Goal: Navigation & Orientation: Find specific page/section

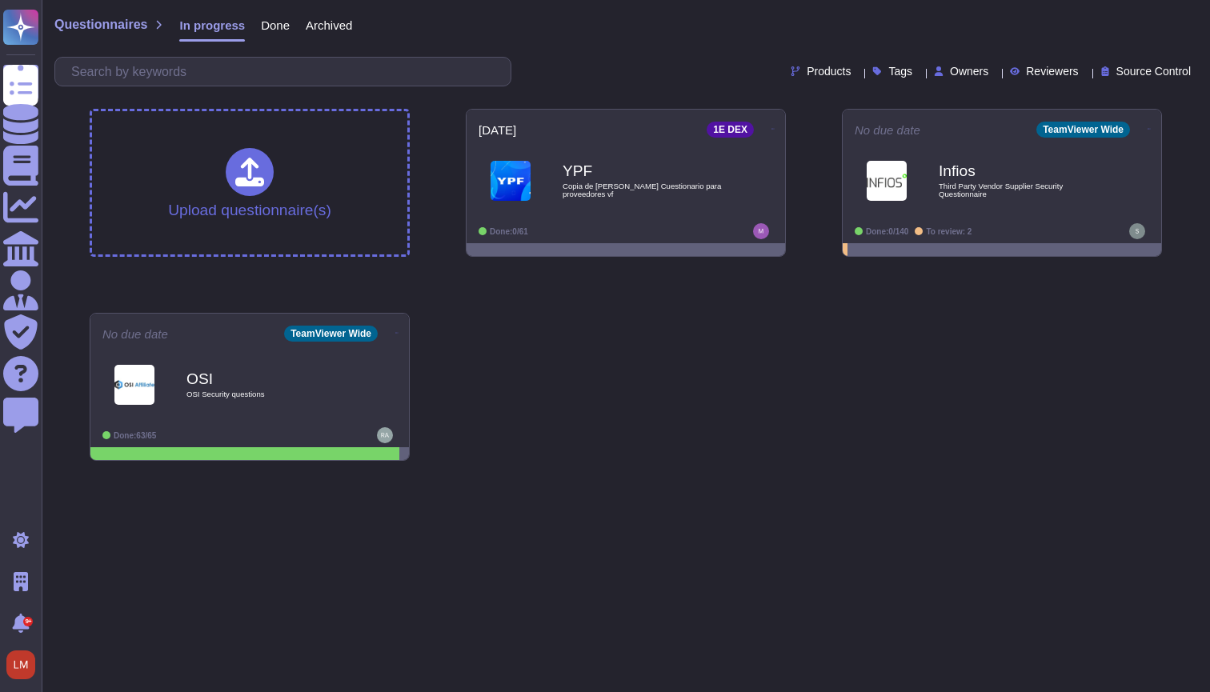
click at [304, 28] on div "Archived" at bounding box center [321, 29] width 62 height 32
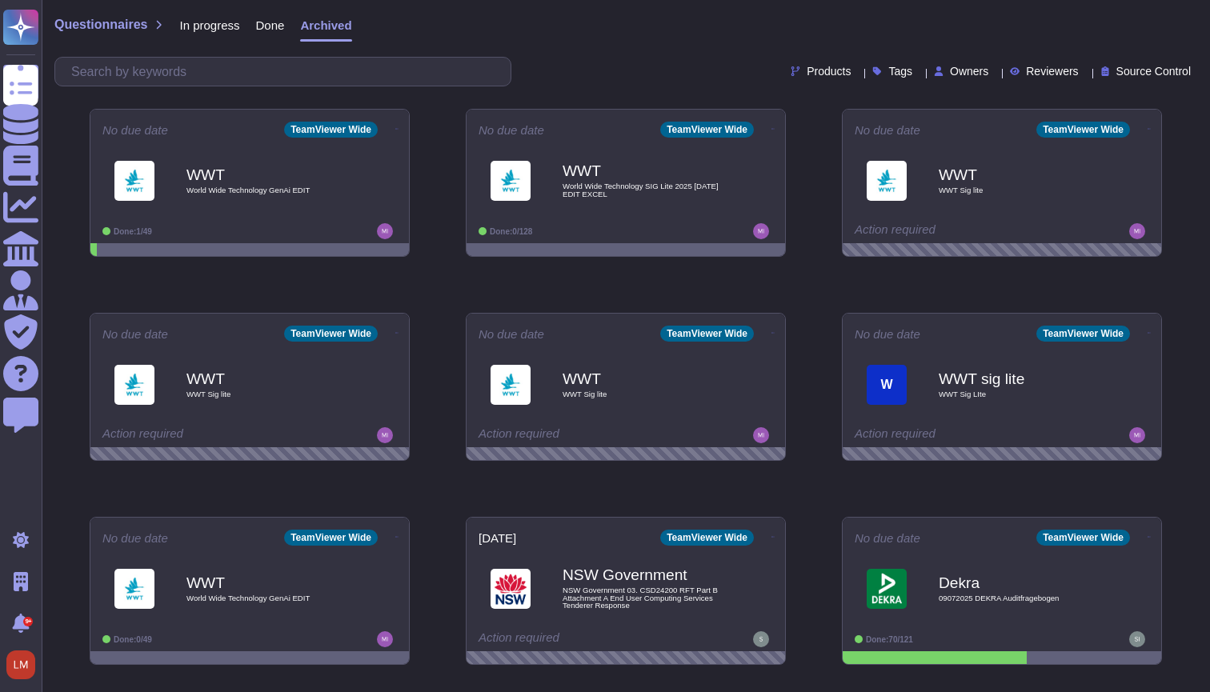
click at [278, 32] on div "Done" at bounding box center [262, 29] width 45 height 32
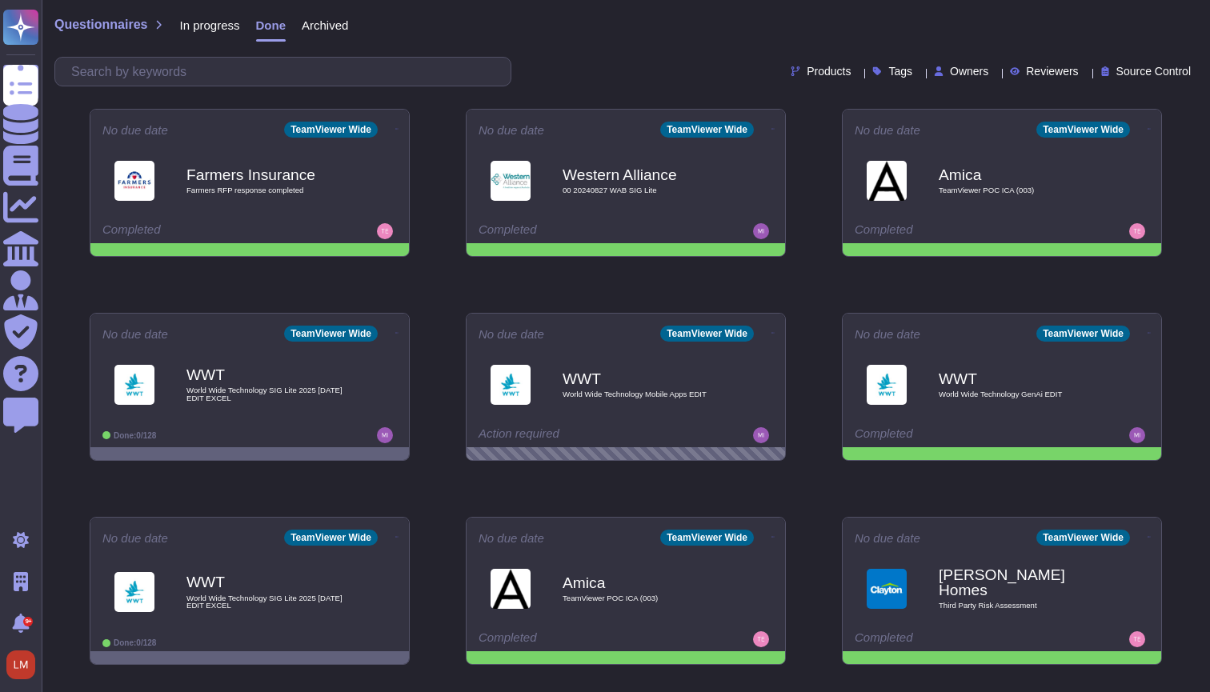
click at [230, 30] on span "In progress" at bounding box center [209, 25] width 60 height 12
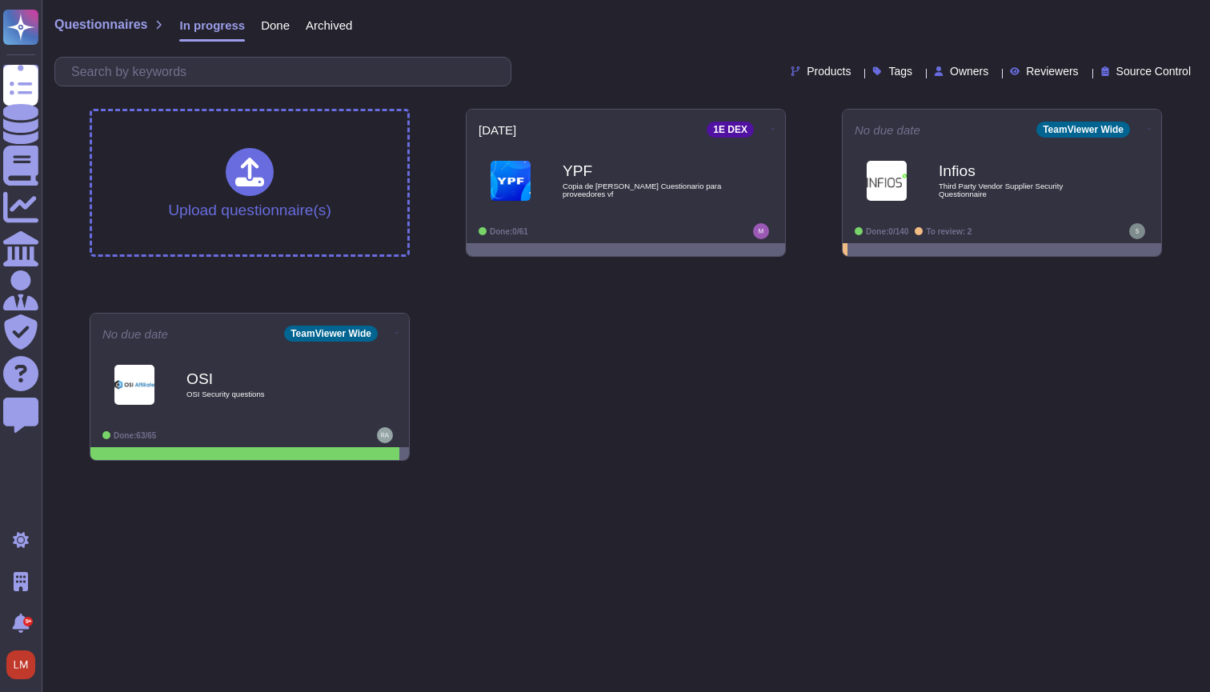
click at [274, 23] on span "Done" at bounding box center [275, 25] width 29 height 12
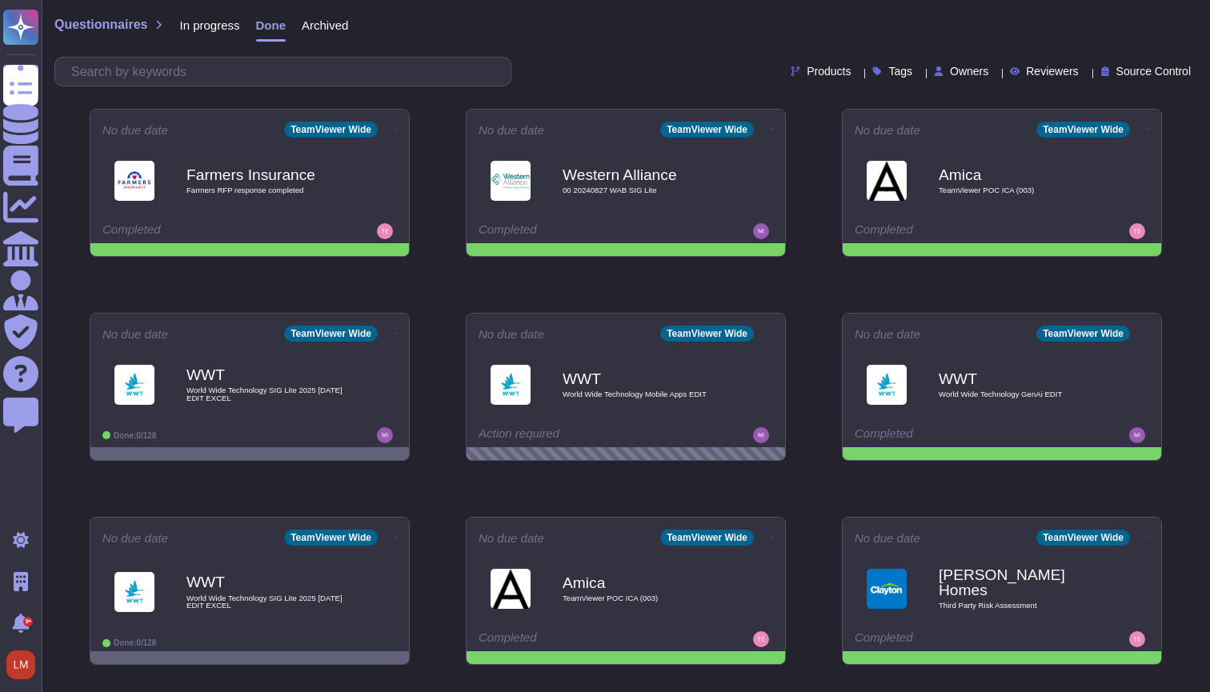
click at [322, 24] on span "Archived" at bounding box center [325, 25] width 46 height 12
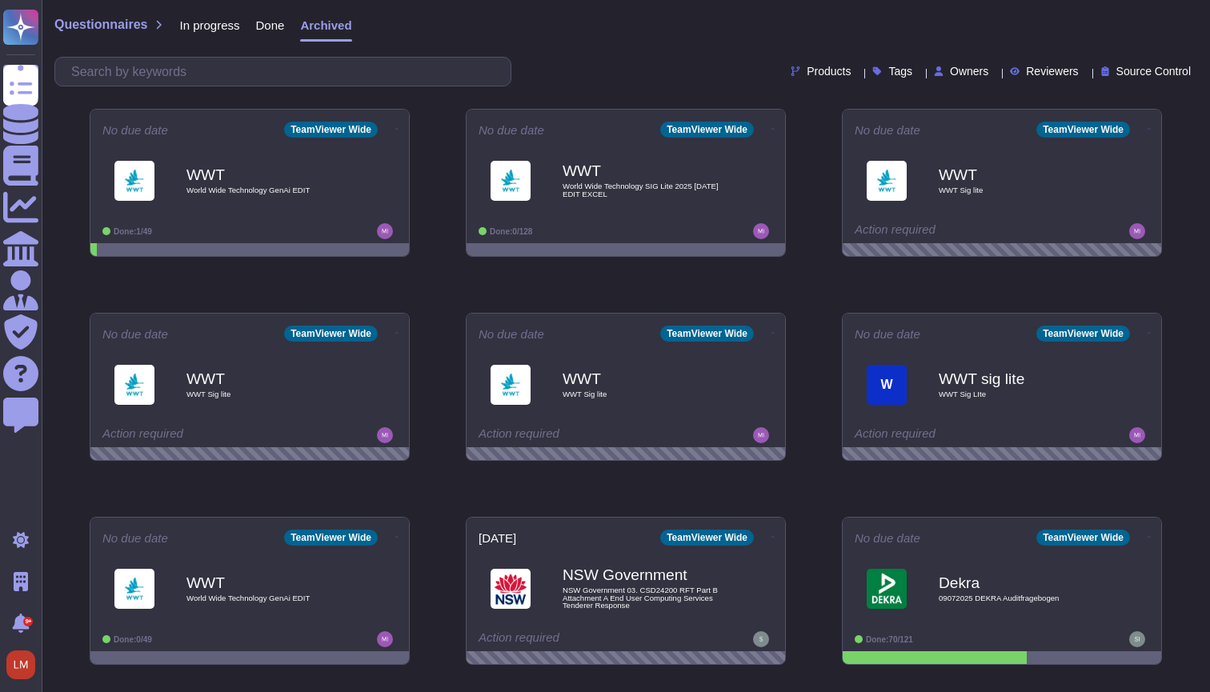
click at [225, 29] on span "In progress" at bounding box center [209, 25] width 60 height 12
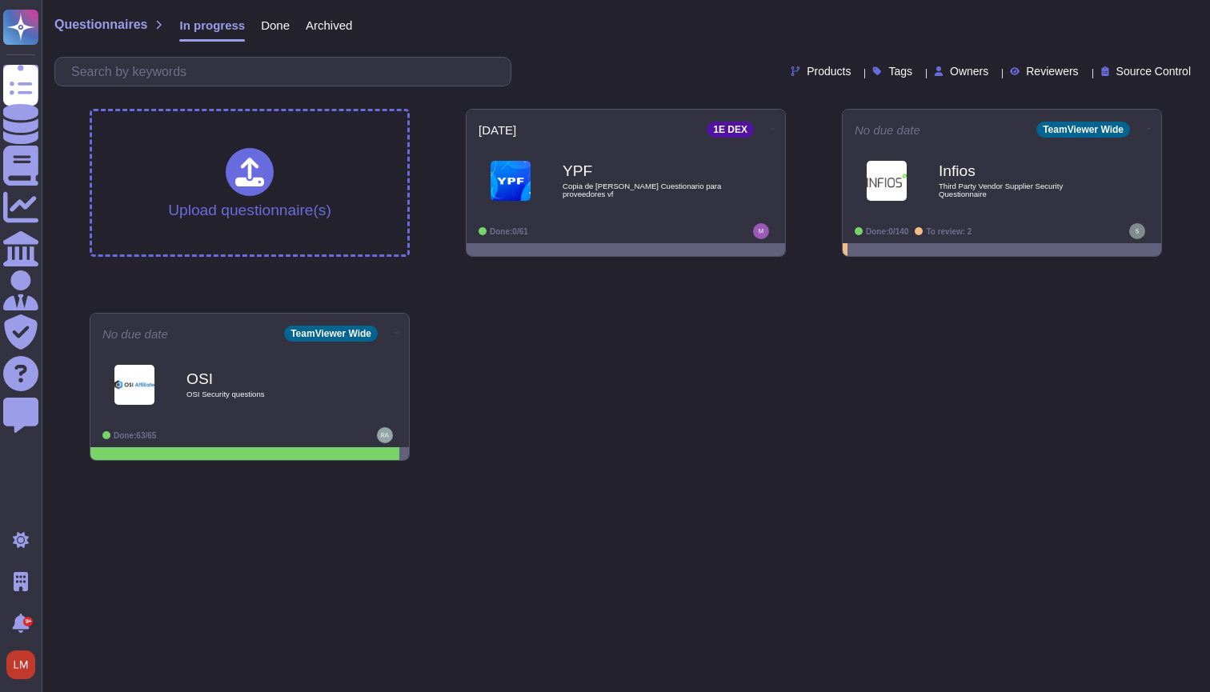
click at [294, 30] on div "Archived" at bounding box center [321, 29] width 62 height 32
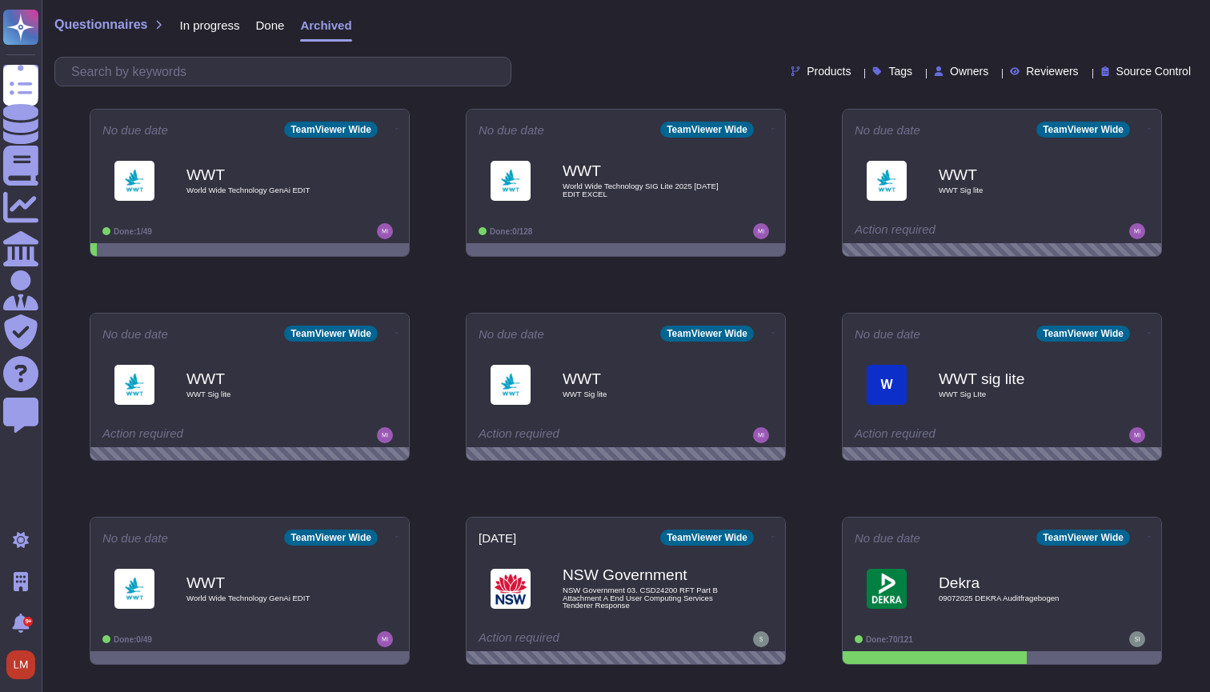
click at [285, 28] on span "Done" at bounding box center [270, 25] width 29 height 12
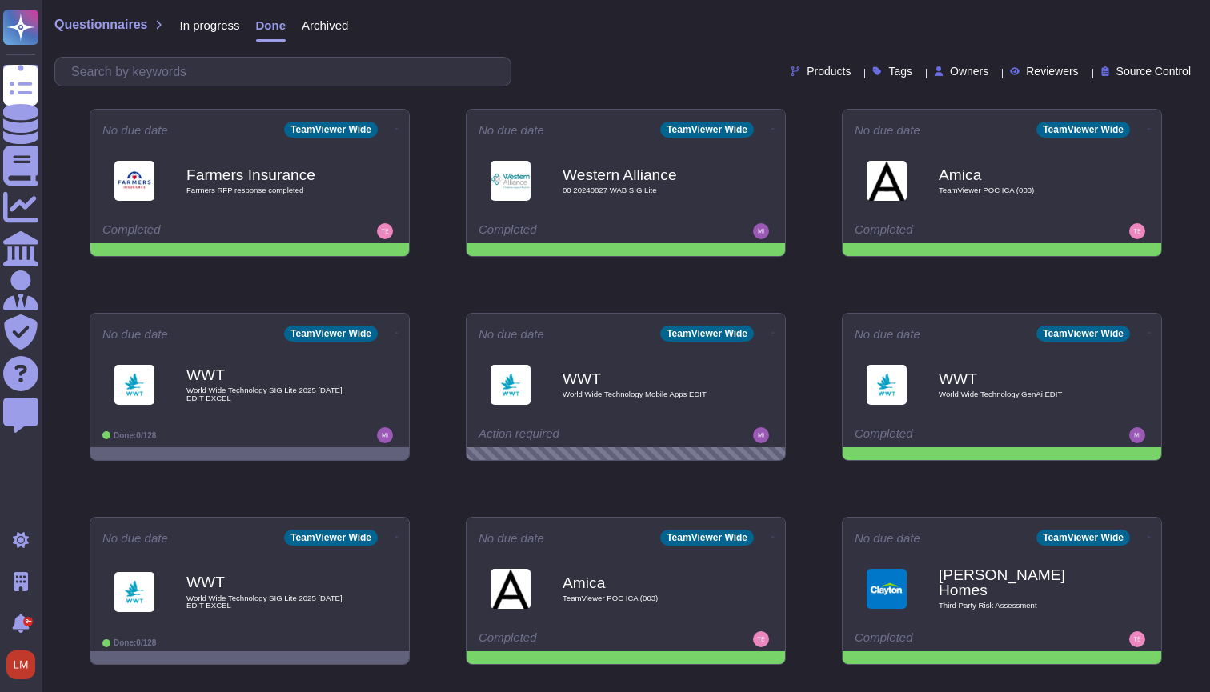
click at [213, 22] on span "In progress" at bounding box center [209, 25] width 60 height 12
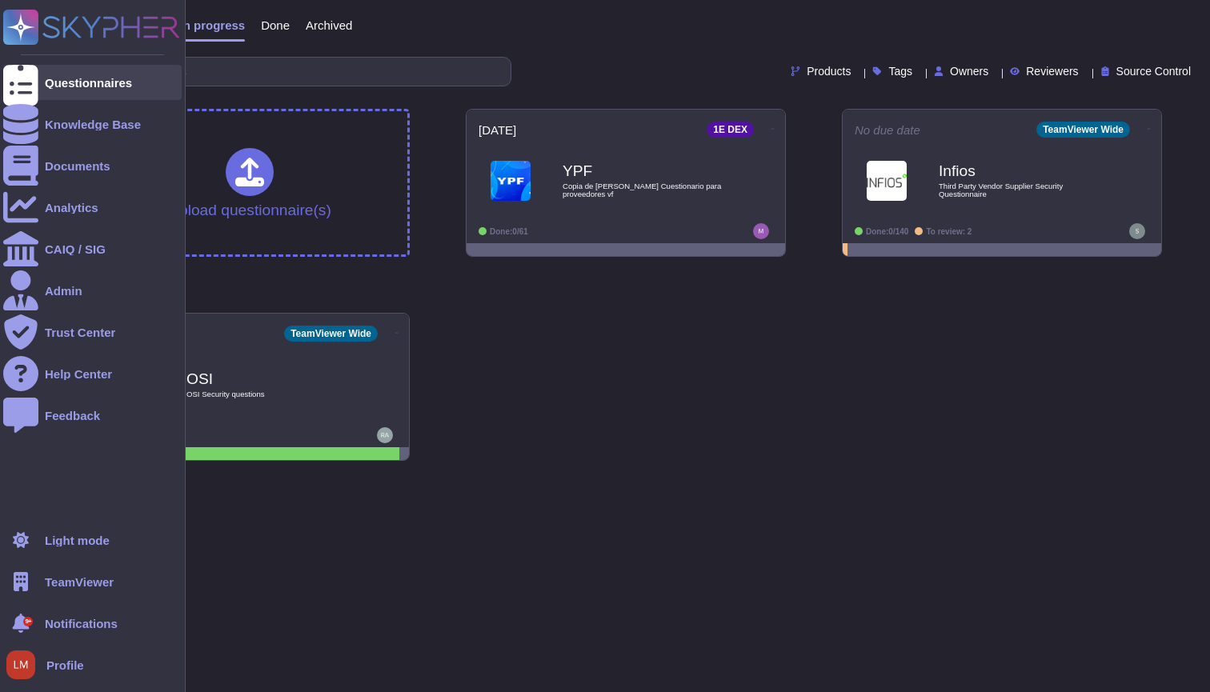
click at [34, 93] on div at bounding box center [20, 82] width 35 height 35
